Goal: Transaction & Acquisition: Purchase product/service

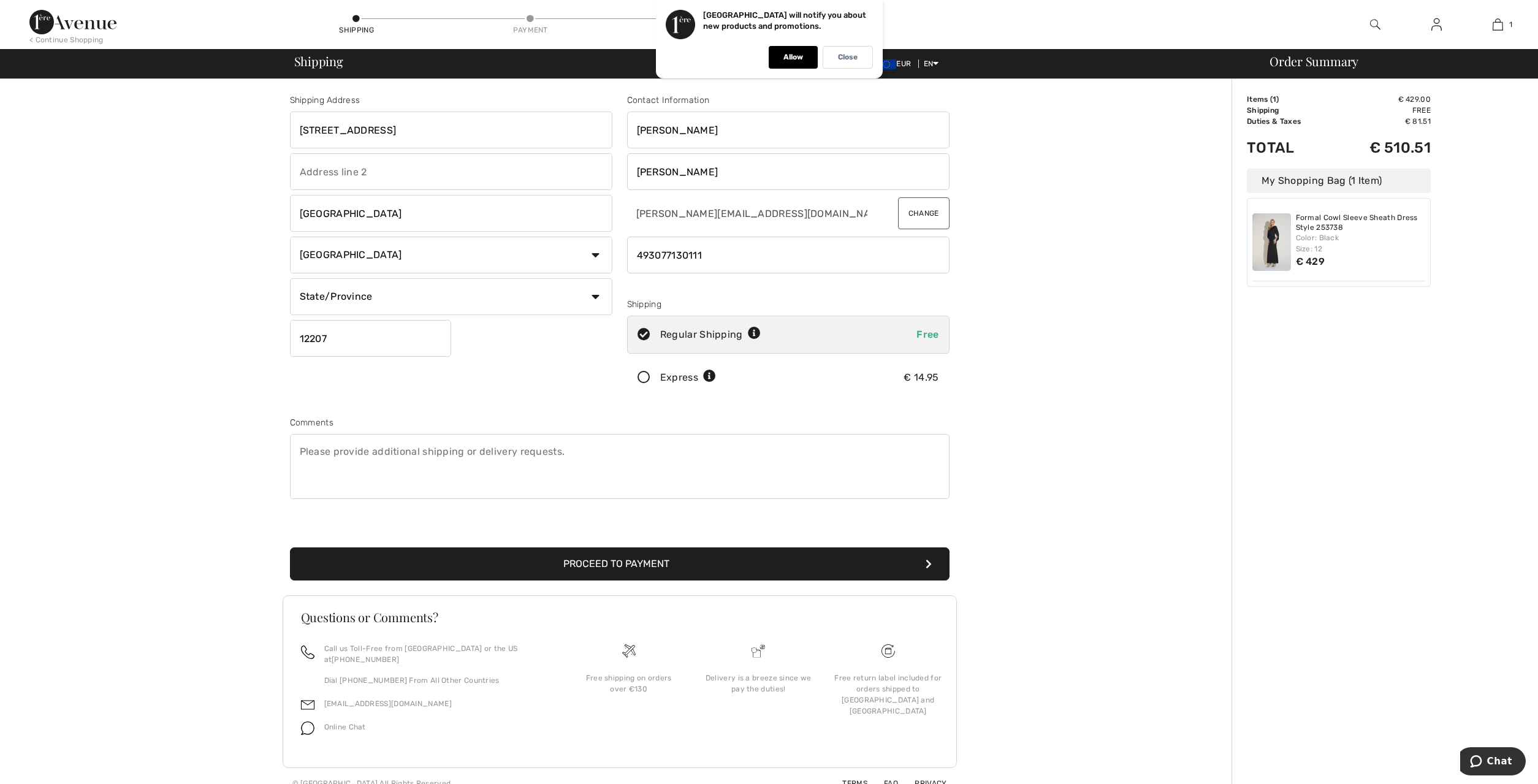
click at [706, 258] on input "phone" at bounding box center [789, 255] width 322 height 36
type input "49301732072431"
click at [652, 559] on button "Proceed to Payment" at bounding box center [619, 564] width 659 height 33
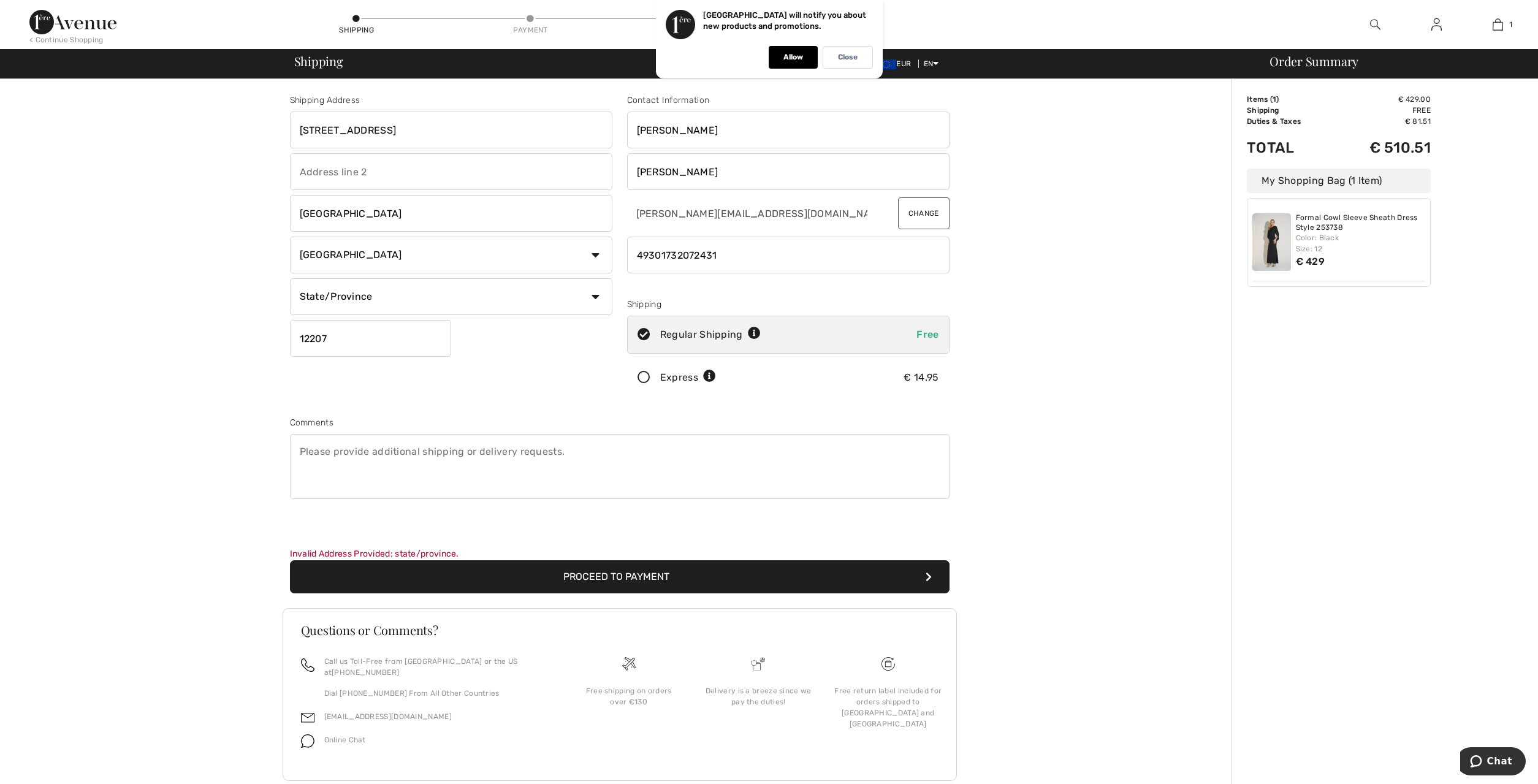
click at [290, 279] on select "State/Province [GEOGRAPHIC_DATA] [GEOGRAPHIC_DATA] [GEOGRAPHIC_DATA] [GEOGRAPHI…" at bounding box center [451, 297] width 322 height 36
select select "BER"
click option "[GEOGRAPHIC_DATA]" at bounding box center [0, 0] width 0 height 0
click at [626, 574] on button "Proceed to Payment" at bounding box center [619, 576] width 659 height 33
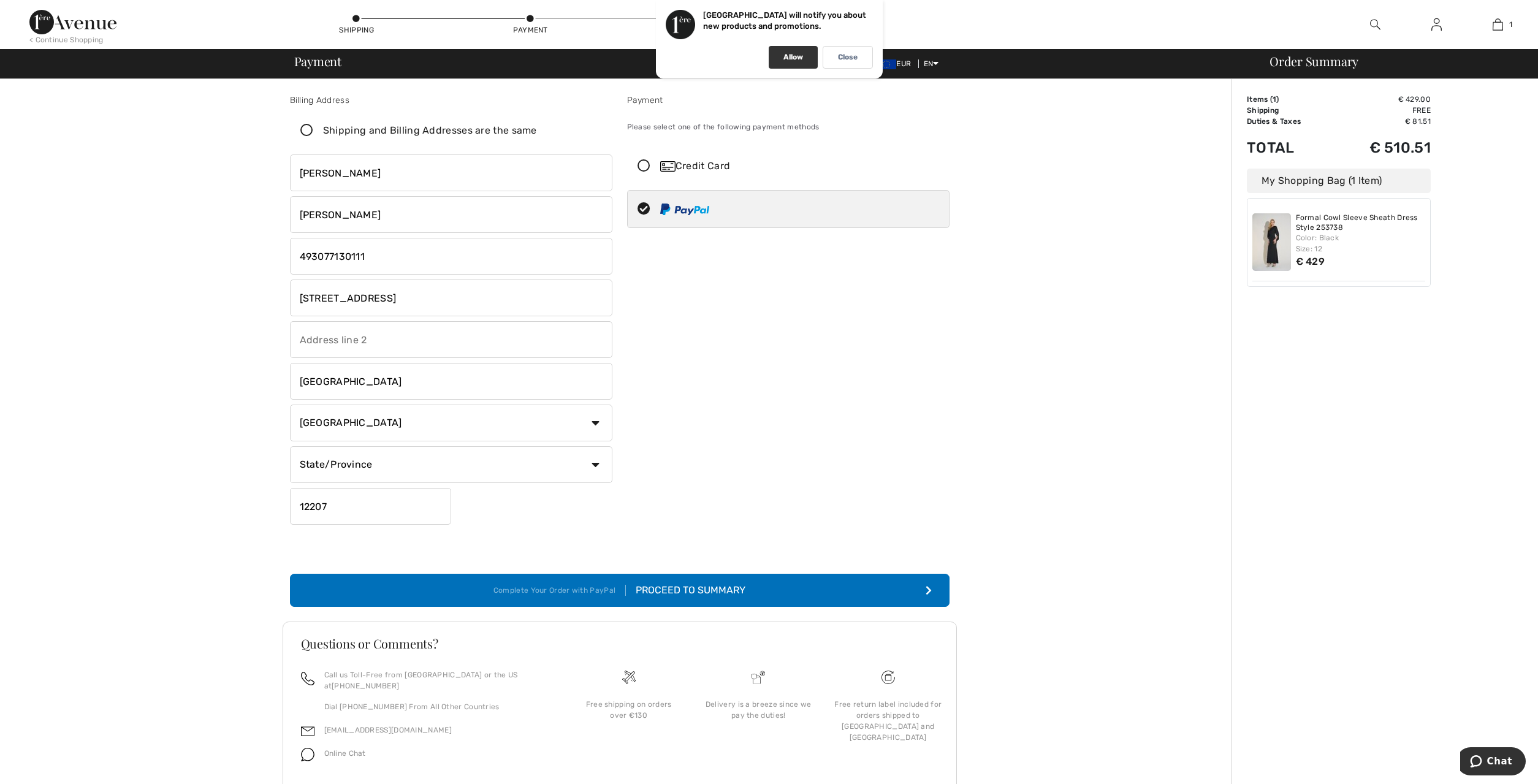
click at [799, 56] on p "Allow" at bounding box center [793, 57] width 20 height 9
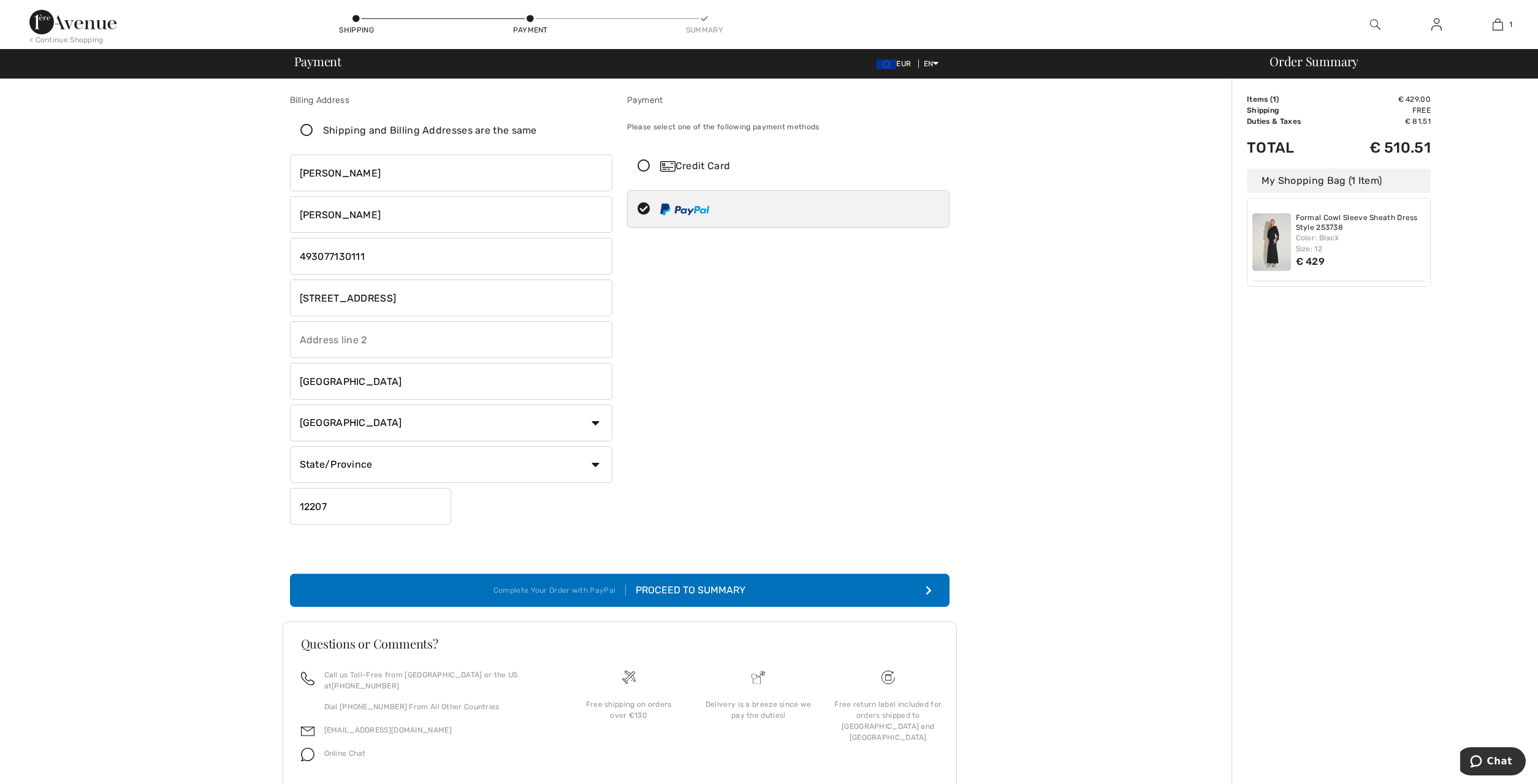
click at [686, 585] on div "Proceed to Summary" at bounding box center [685, 590] width 119 height 15
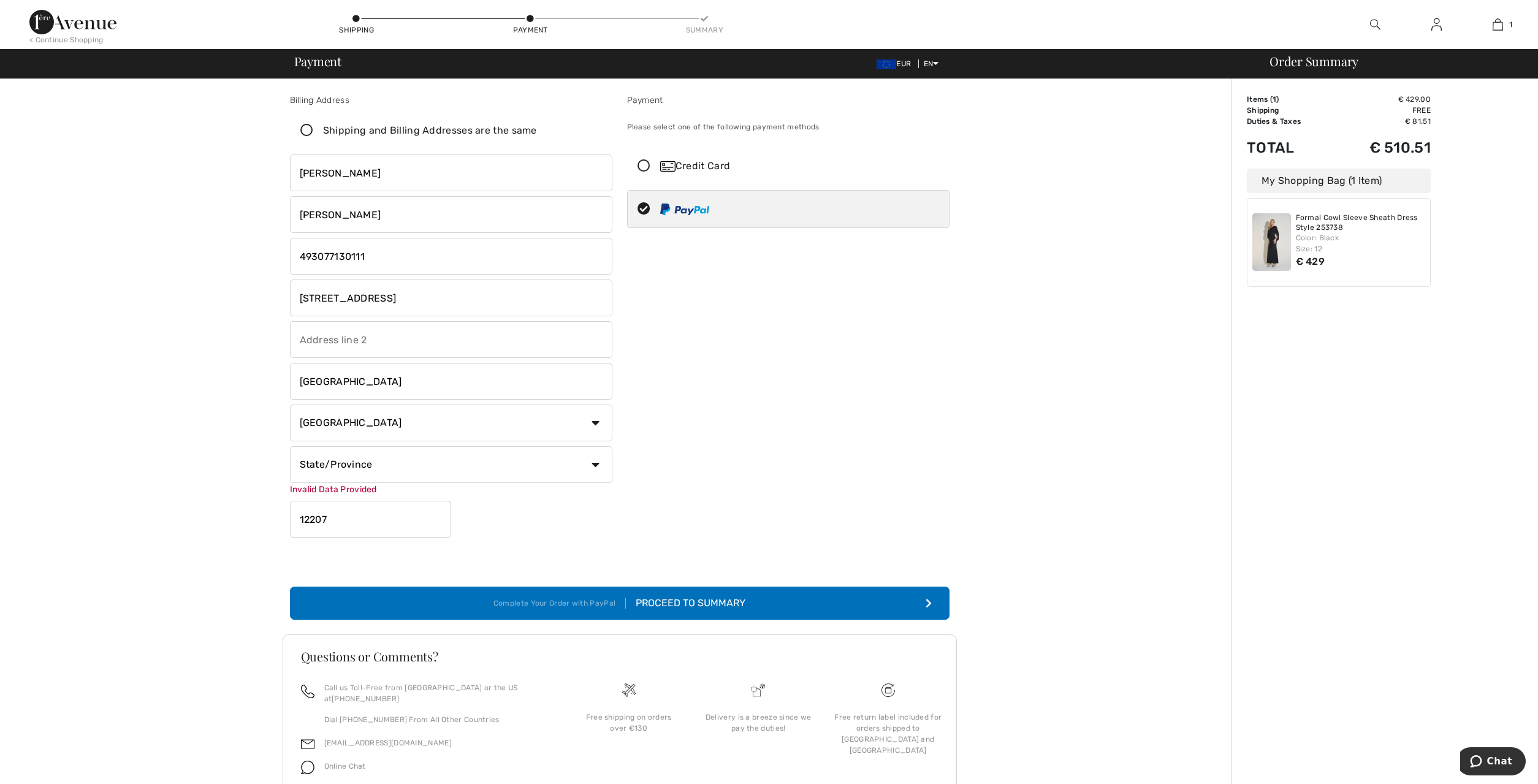
click at [342, 494] on div "Invalid Data Provided" at bounding box center [451, 489] width 322 height 13
click at [290, 446] on select "State/Province Baden-Württemberg Bayern Berlin Brandenburg Bremen Hamburg Hesse…" at bounding box center [451, 464] width 322 height 36
select select "BER"
click option "[GEOGRAPHIC_DATA]" at bounding box center [0, 0] width 0 height 0
click at [649, 602] on div "Proceed to Summary" at bounding box center [685, 603] width 119 height 15
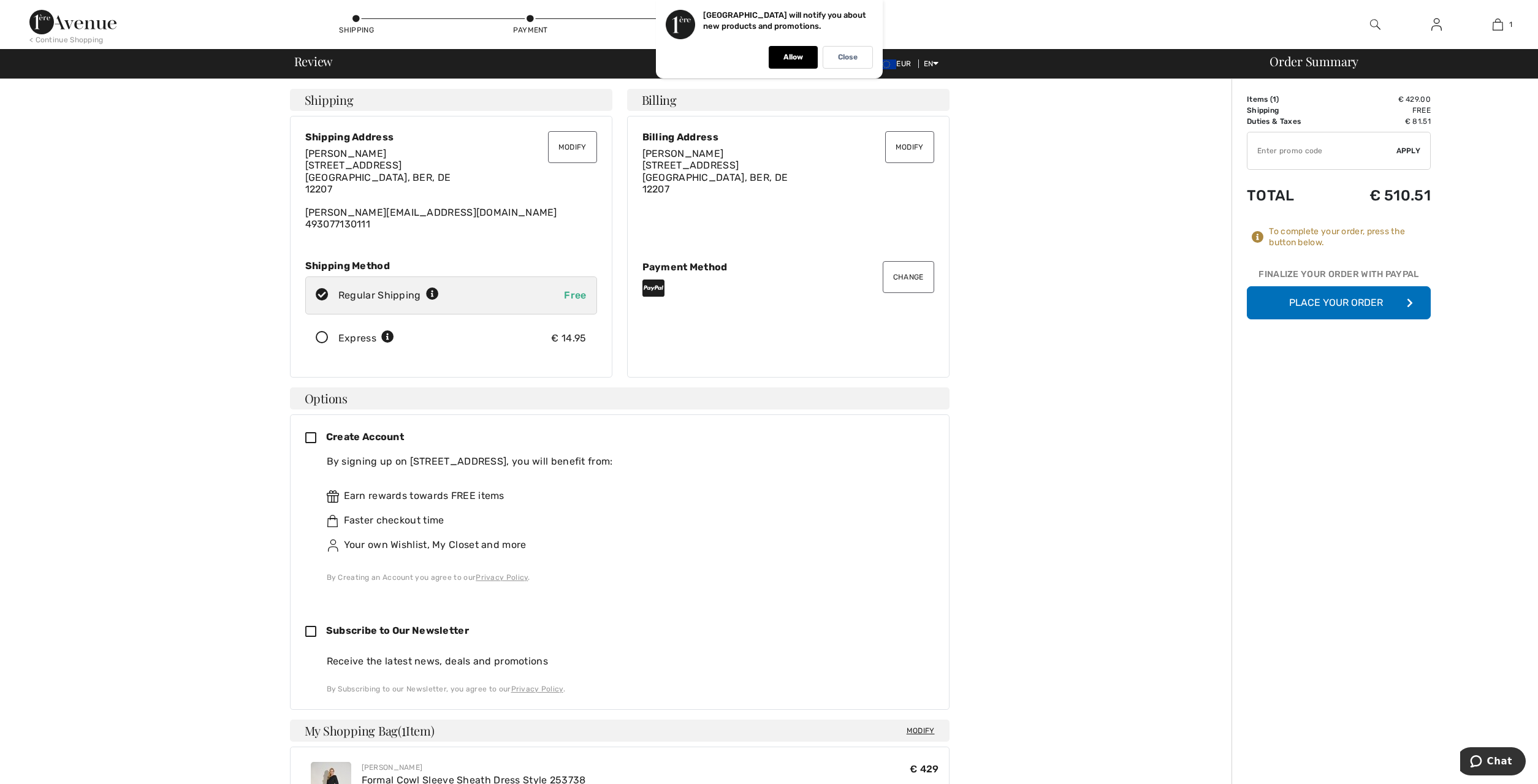
click at [327, 216] on div "Petra Kögel Hartmannstraße 30 Berlin, BER, DE 12207 petra@koegelreisen.de 49307…" at bounding box center [451, 188] width 291 height 82
click at [330, 215] on div "Petra Kögel Hartmannstraße 30 Berlin, BER, DE 12207 petra@koegelreisen.de 49307…" at bounding box center [451, 188] width 291 height 82
click at [328, 215] on div "Petra Kögel Hartmannstraße 30 Berlin, BER, DE 12207 petra@koegelreisen.de 49307…" at bounding box center [451, 188] width 291 height 82
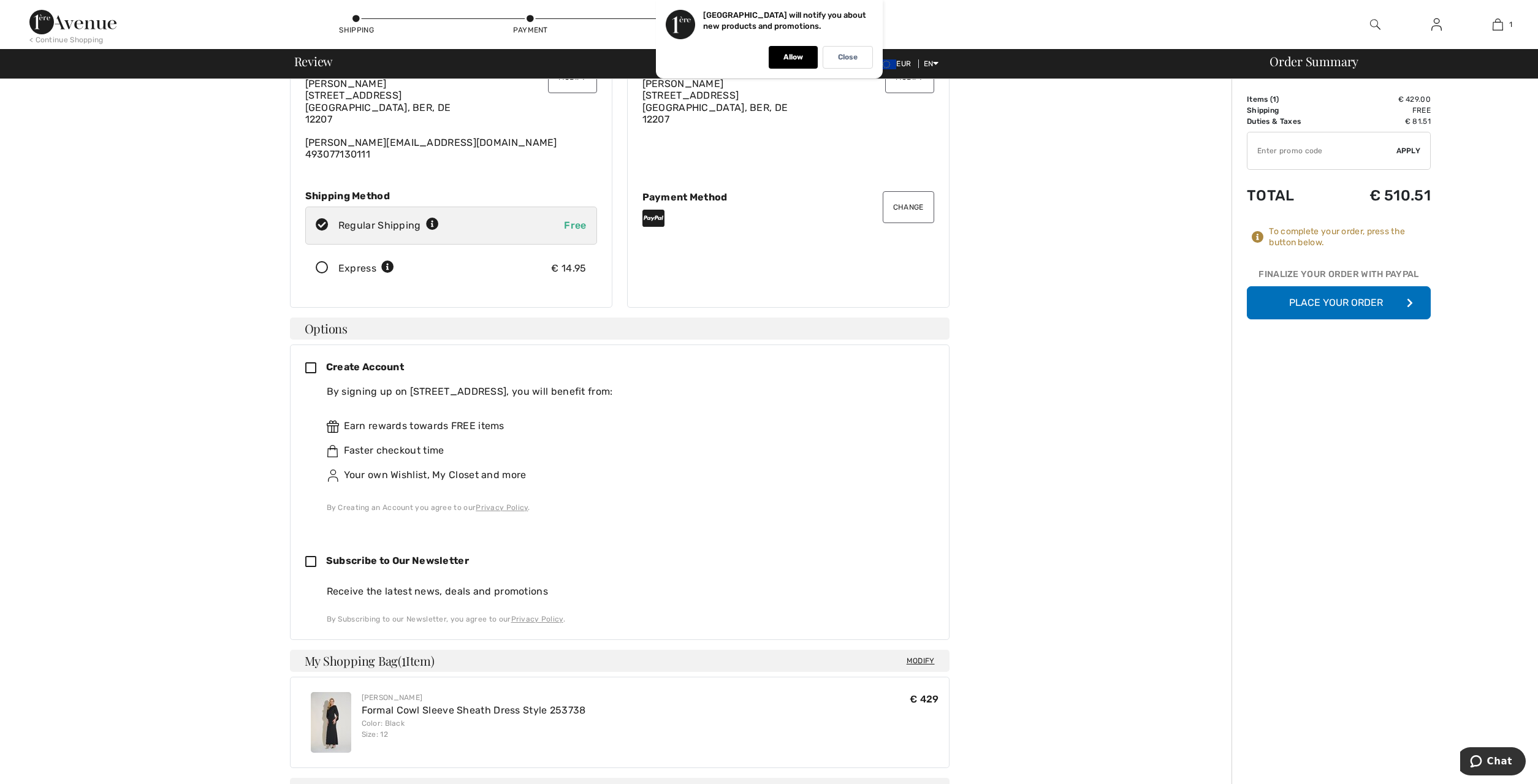
scroll to position [188, 0]
